Goal: Task Accomplishment & Management: Complete application form

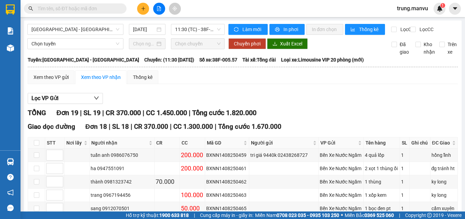
click at [85, 5] on input "text" at bounding box center [78, 9] width 81 height 8
click at [85, 6] on input "text" at bounding box center [78, 9] width 81 height 8
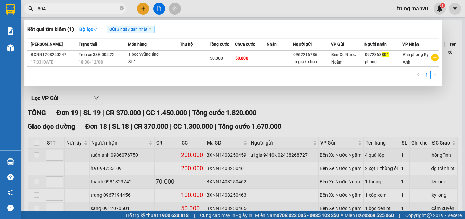
type input "804"
click at [292, 118] on div at bounding box center [232, 109] width 465 height 219
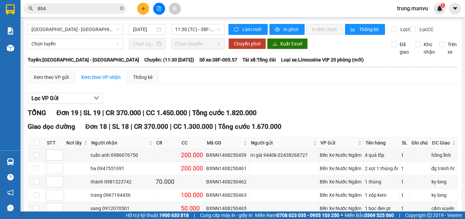
scroll to position [68, 0]
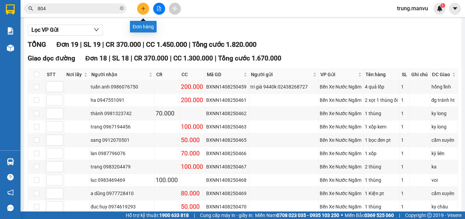
click at [145, 9] on icon "plus" at bounding box center [143, 8] width 5 height 5
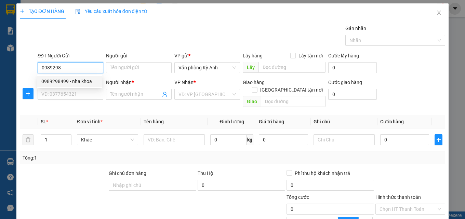
click at [67, 83] on div "0989298499 - nha khoa" at bounding box center [69, 82] width 57 height 8
type input "0989298499"
type input "nha khoa"
type input "0989298499"
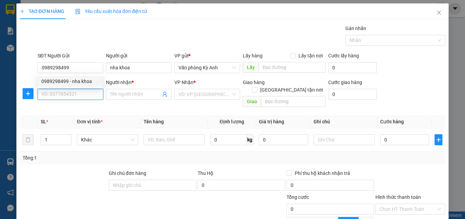
click at [67, 94] on input "SĐT Người Nhận *" at bounding box center [71, 94] width 66 height 11
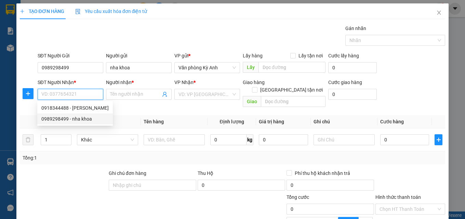
click at [63, 117] on div "0989298499 - nha khoa" at bounding box center [74, 119] width 67 height 8
type input "0989298499"
type input "nha khoa"
type input "ka"
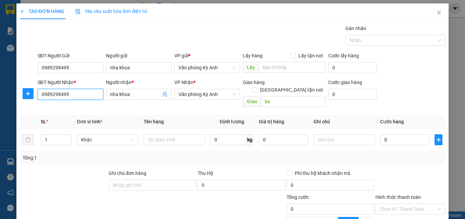
click at [82, 95] on input "0989298499" at bounding box center [71, 94] width 66 height 11
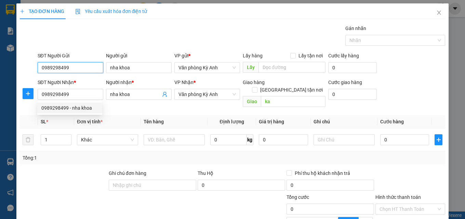
click at [72, 69] on input "0989298499" at bounding box center [71, 67] width 66 height 11
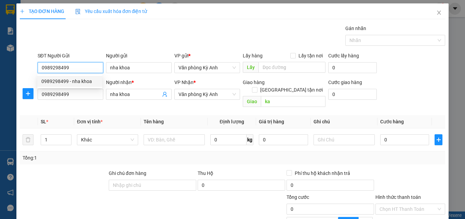
click at [76, 83] on div "0989298499 - nha khoa" at bounding box center [69, 82] width 57 height 8
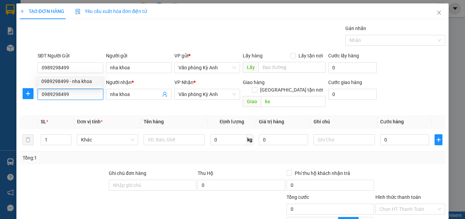
click at [72, 96] on input "0989298499" at bounding box center [71, 94] width 66 height 11
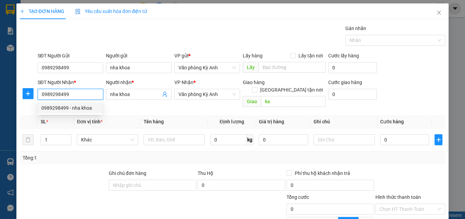
click at [72, 96] on input "0989298499" at bounding box center [71, 94] width 66 height 11
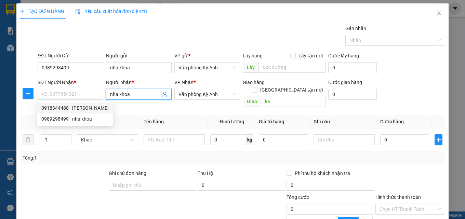
click at [129, 95] on input "nha khoa" at bounding box center [135, 95] width 51 height 8
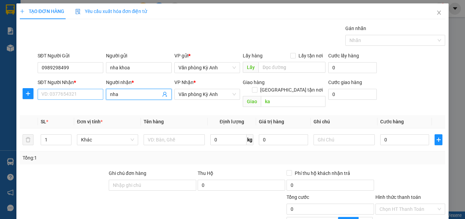
type input "nha"
click at [66, 95] on input "SĐT Người Nhận *" at bounding box center [71, 94] width 66 height 11
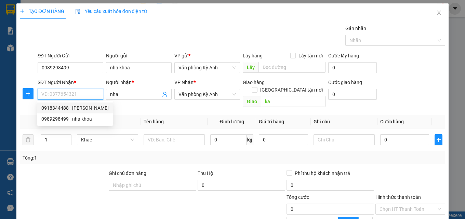
click at [68, 108] on div "0918344488 - [PERSON_NAME]" at bounding box center [74, 108] width 67 height 8
type input "0918344488"
type input "[PERSON_NAME]"
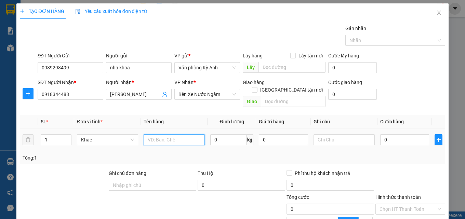
click at [164, 135] on input "text" at bounding box center [174, 139] width 61 height 11
type input "1 hop"
click at [394, 134] on input "0" at bounding box center [404, 139] width 49 height 11
type input "5"
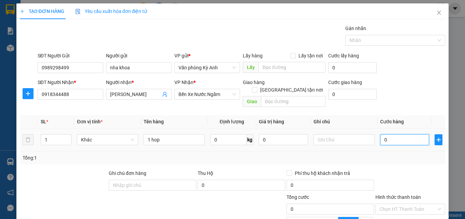
type input "5"
type input "50"
type input "500"
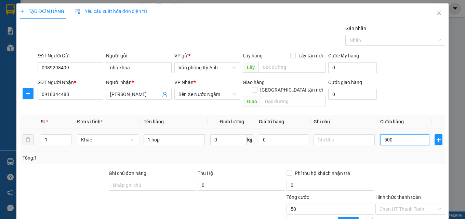
type input "500"
type input "5.000"
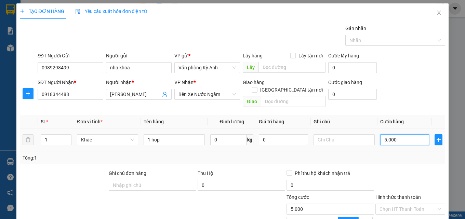
type input "50.000"
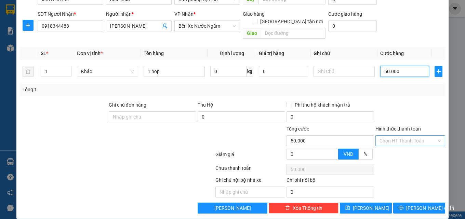
type input "50.000"
click at [396, 136] on input "Hình thức thanh toán" at bounding box center [407, 141] width 57 height 10
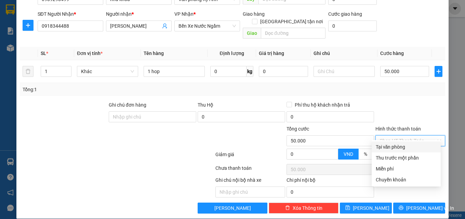
click at [386, 148] on div "Tại văn phòng" at bounding box center [406, 147] width 61 height 8
type input "0"
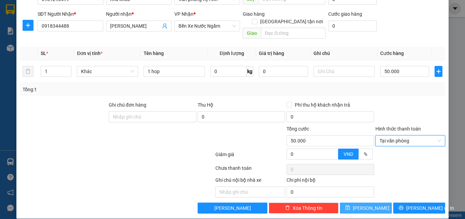
click at [374, 203] on button "[PERSON_NAME]" at bounding box center [366, 208] width 52 height 11
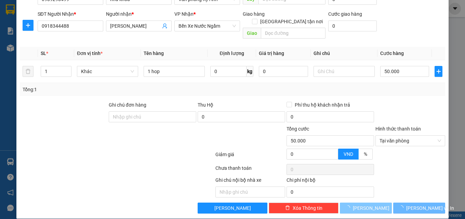
type input "0"
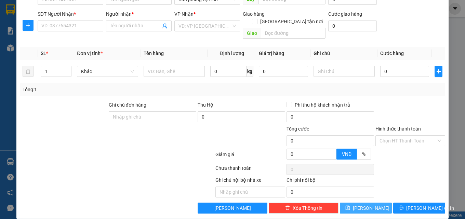
scroll to position [0, 0]
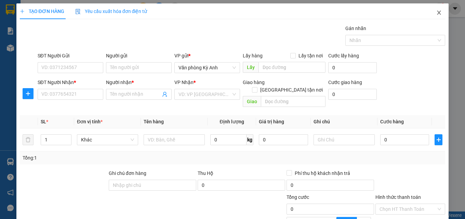
click at [436, 11] on icon "close" at bounding box center [438, 12] width 5 height 5
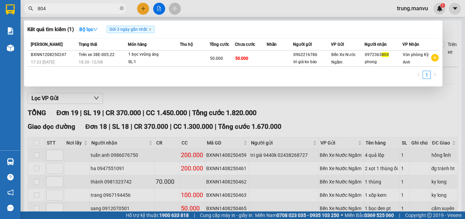
click at [78, 6] on input "804" at bounding box center [78, 9] width 81 height 8
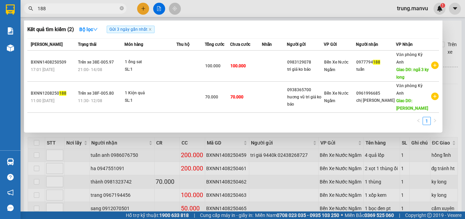
type input "188"
click at [365, 141] on div at bounding box center [232, 109] width 465 height 219
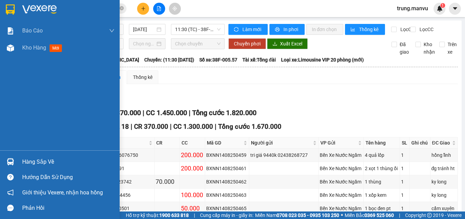
click at [14, 12] on img at bounding box center [10, 9] width 9 height 10
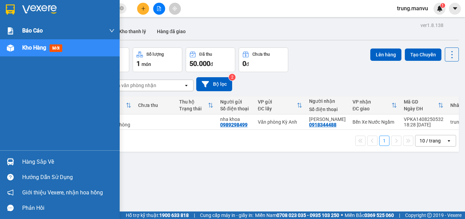
drag, startPoint x: 2, startPoint y: 4, endPoint x: 106, endPoint y: 28, distance: 106.9
click at [3, 4] on div at bounding box center [60, 11] width 120 height 22
